Goal: Task Accomplishment & Management: Complete application form

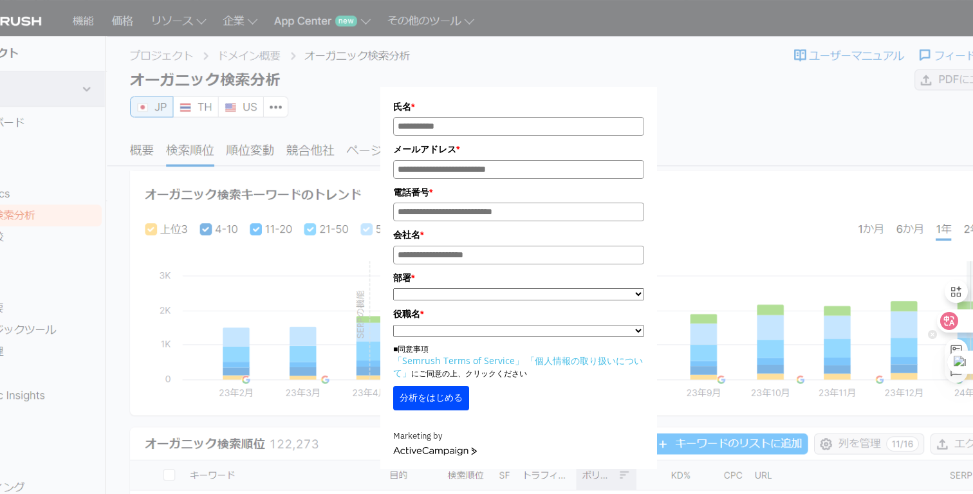
click at [951, 319] on icon at bounding box center [949, 321] width 13 height 13
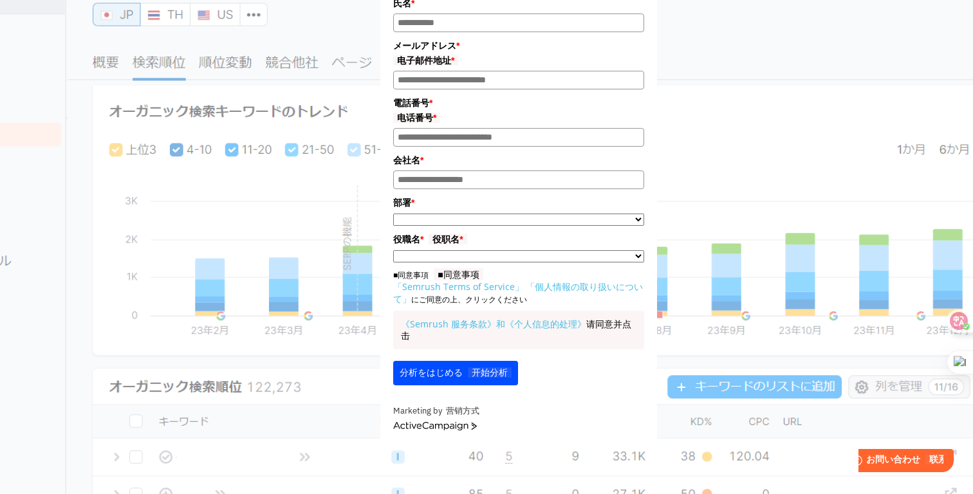
scroll to position [117, 0]
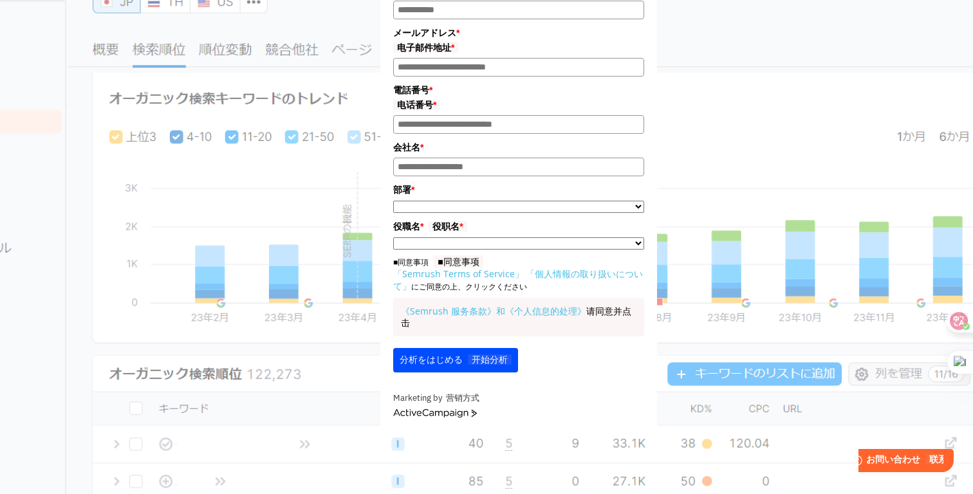
click at [578, 402] on div "Marketing by 营销方式" at bounding box center [518, 399] width 251 height 14
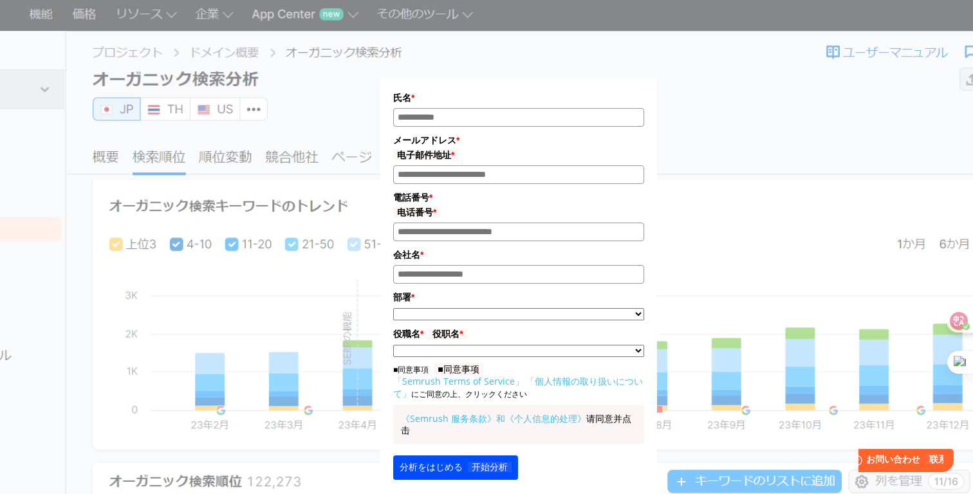
scroll to position [0, 0]
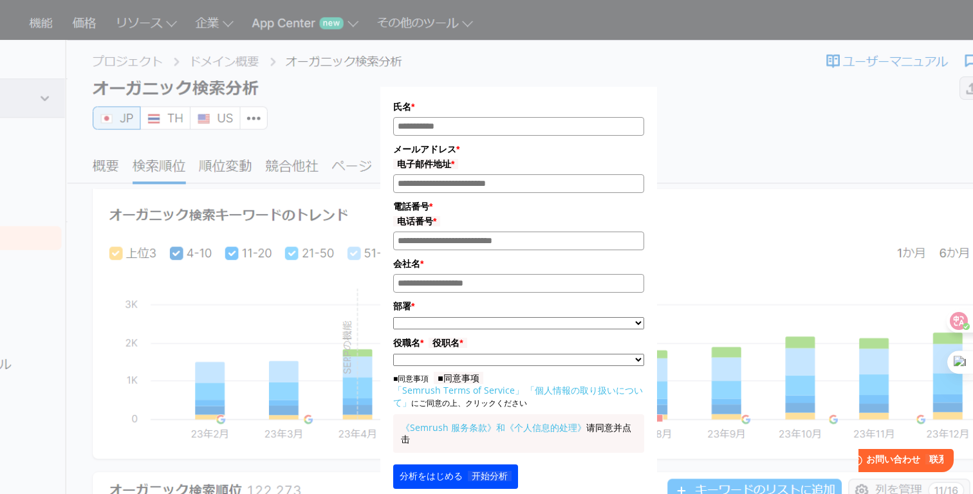
click at [718, 221] on div "氏名 * メールアドレス * 电子邮件地址 * 電話番号 * 电话番号 * 会社名 * * ***** ****" at bounding box center [519, 282] width 644 height 532
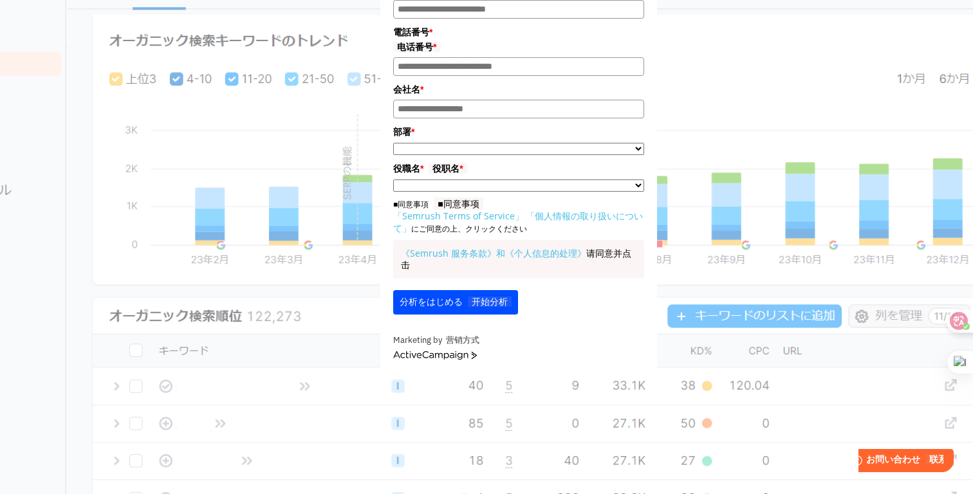
scroll to position [177, 0]
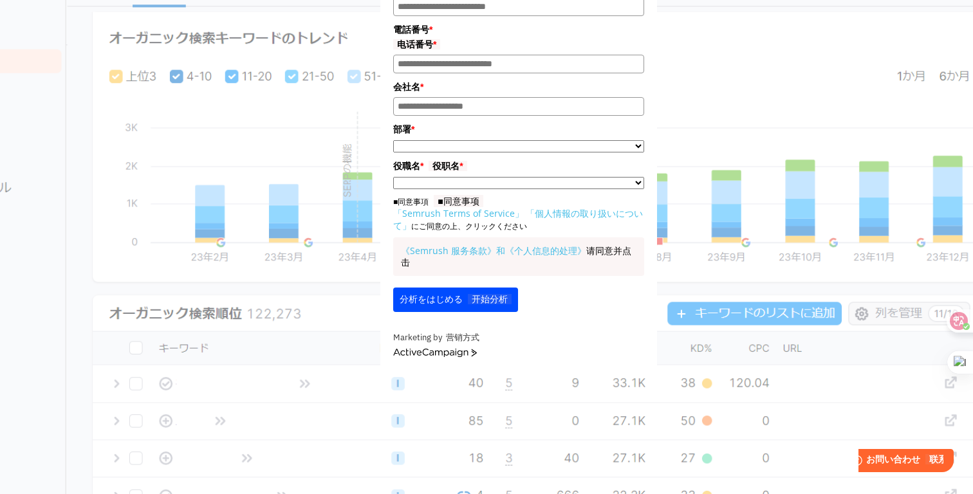
click at [427, 356] on link "ActiveCampaign" at bounding box center [435, 353] width 84 height 9
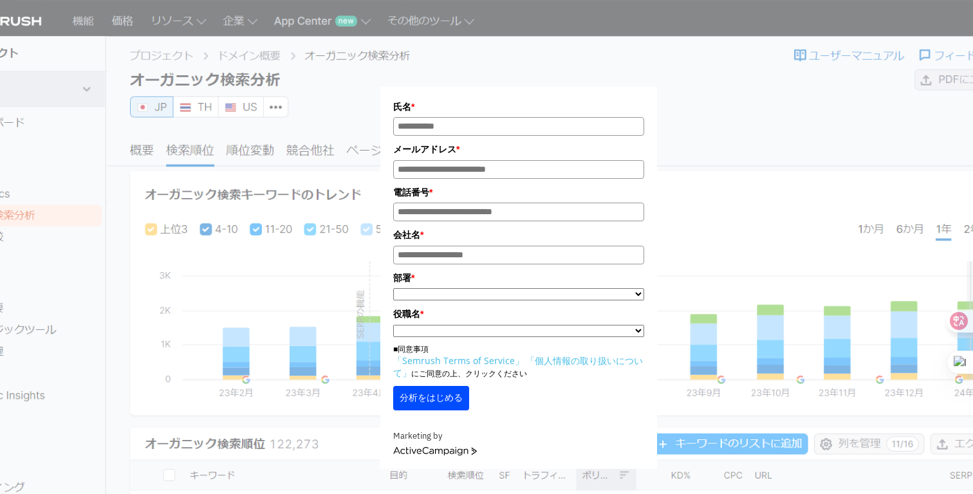
click at [608, 122] on input "氏名*" at bounding box center [518, 126] width 251 height 19
click at [571, 118] on input "氏名*" at bounding box center [518, 126] width 251 height 19
click at [589, 306] on div "氏名 * メールアドレス * 電話番号 * 会社名 * * ***** **** *" at bounding box center [518, 255] width 251 height 311
click at [630, 399] on div "分析をはじめる" at bounding box center [518, 398] width 251 height 24
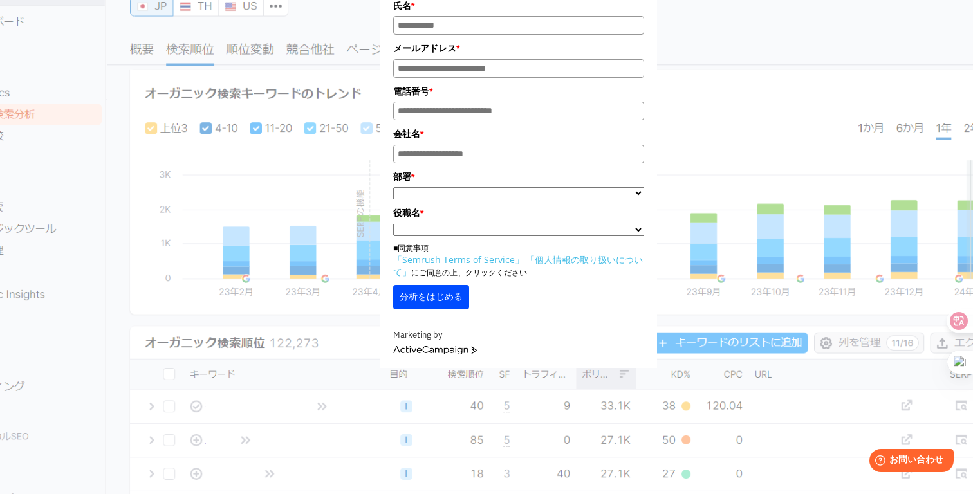
click at [589, 353] on div "Marketing by [GEOGRAPHIC_DATA]" at bounding box center [518, 342] width 251 height 26
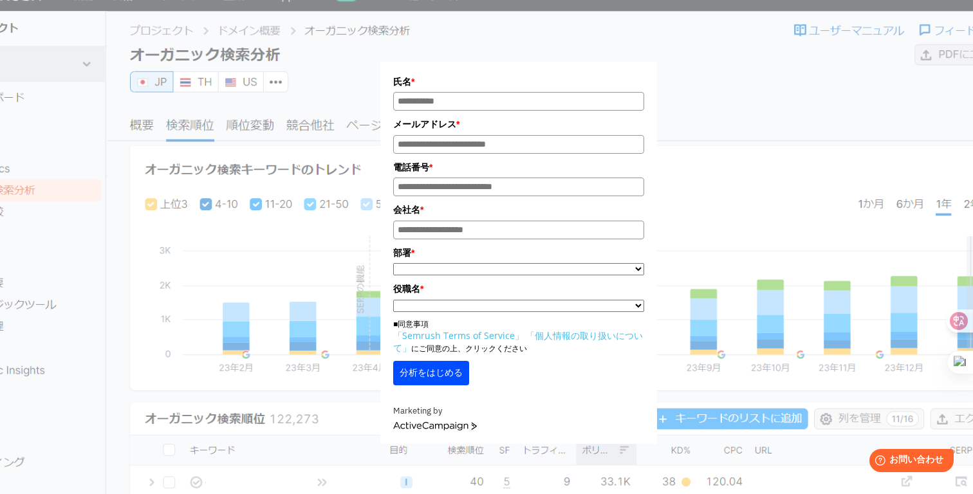
scroll to position [0, 0]
